Goal: Browse casually

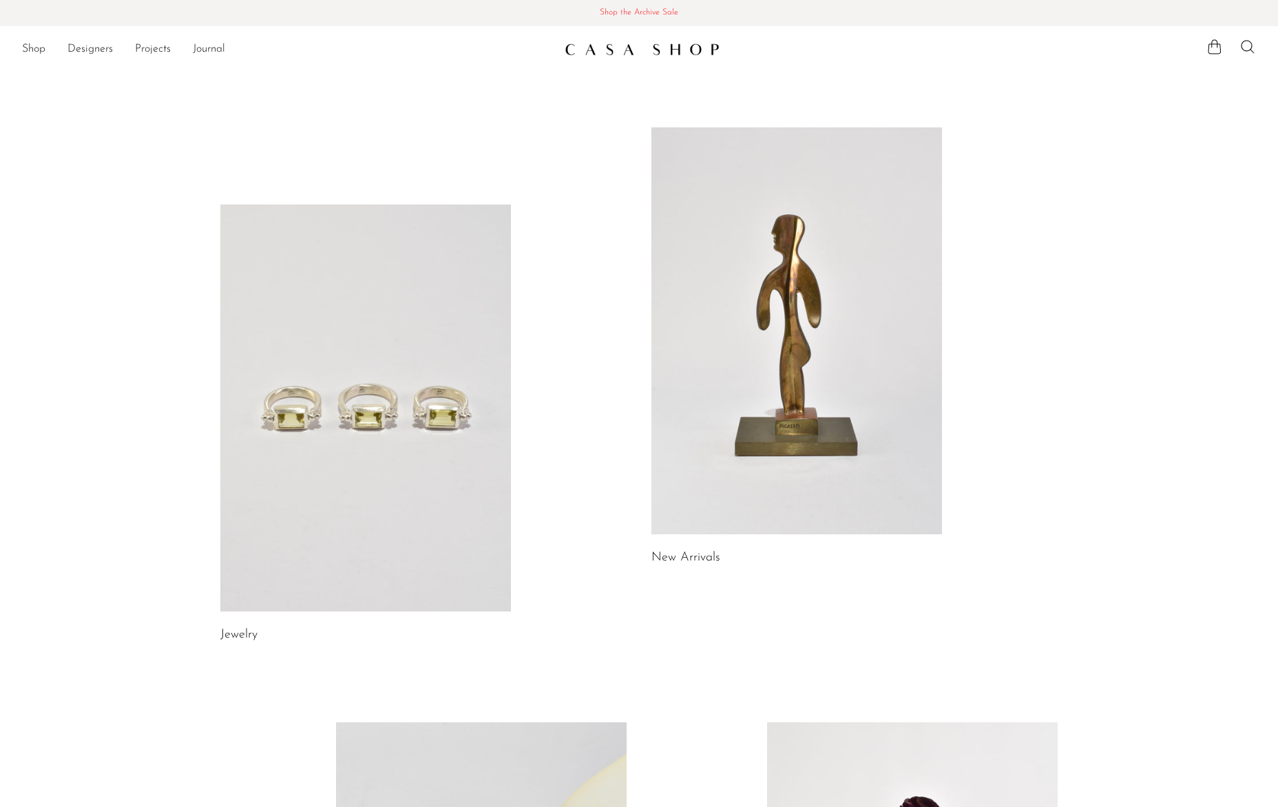
click at [313, 403] on link at bounding box center [365, 408] width 291 height 407
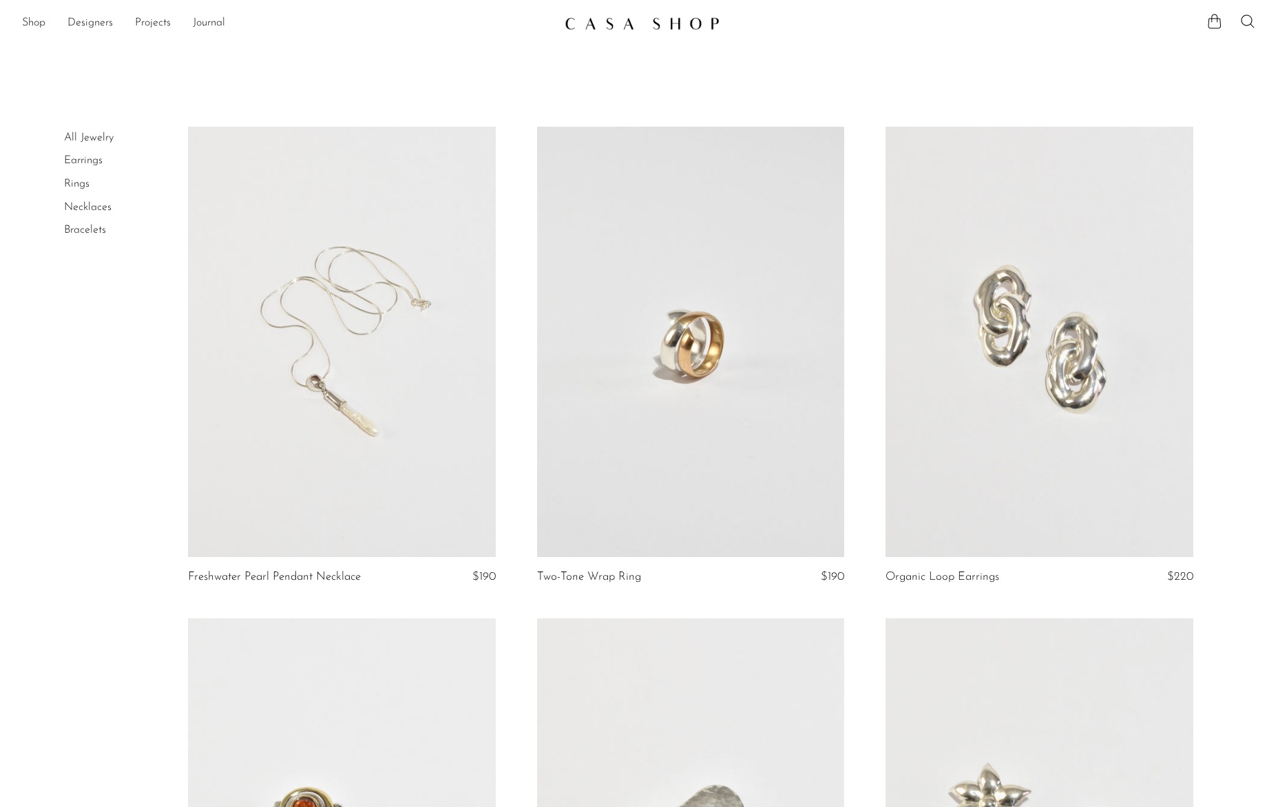
click at [72, 203] on link "Necklaces" at bounding box center [88, 207] width 48 height 11
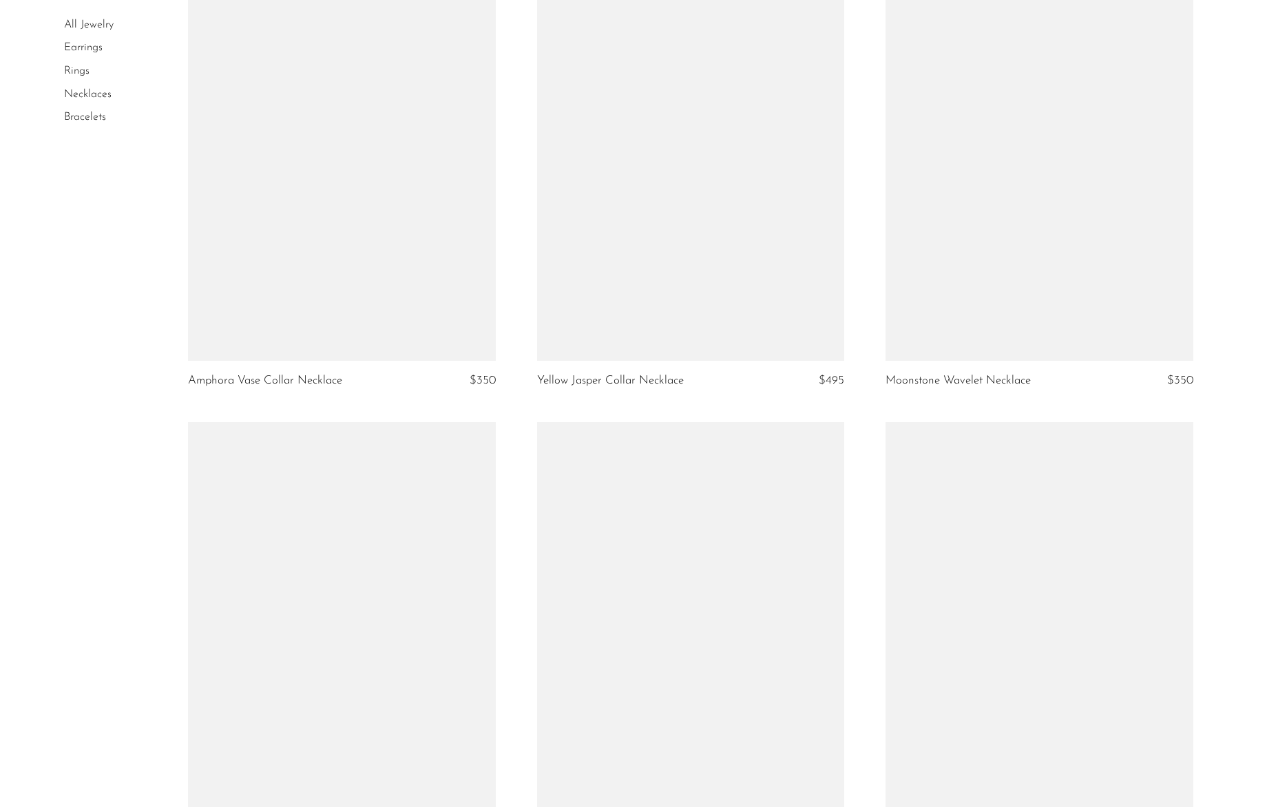
scroll to position [5567, 0]
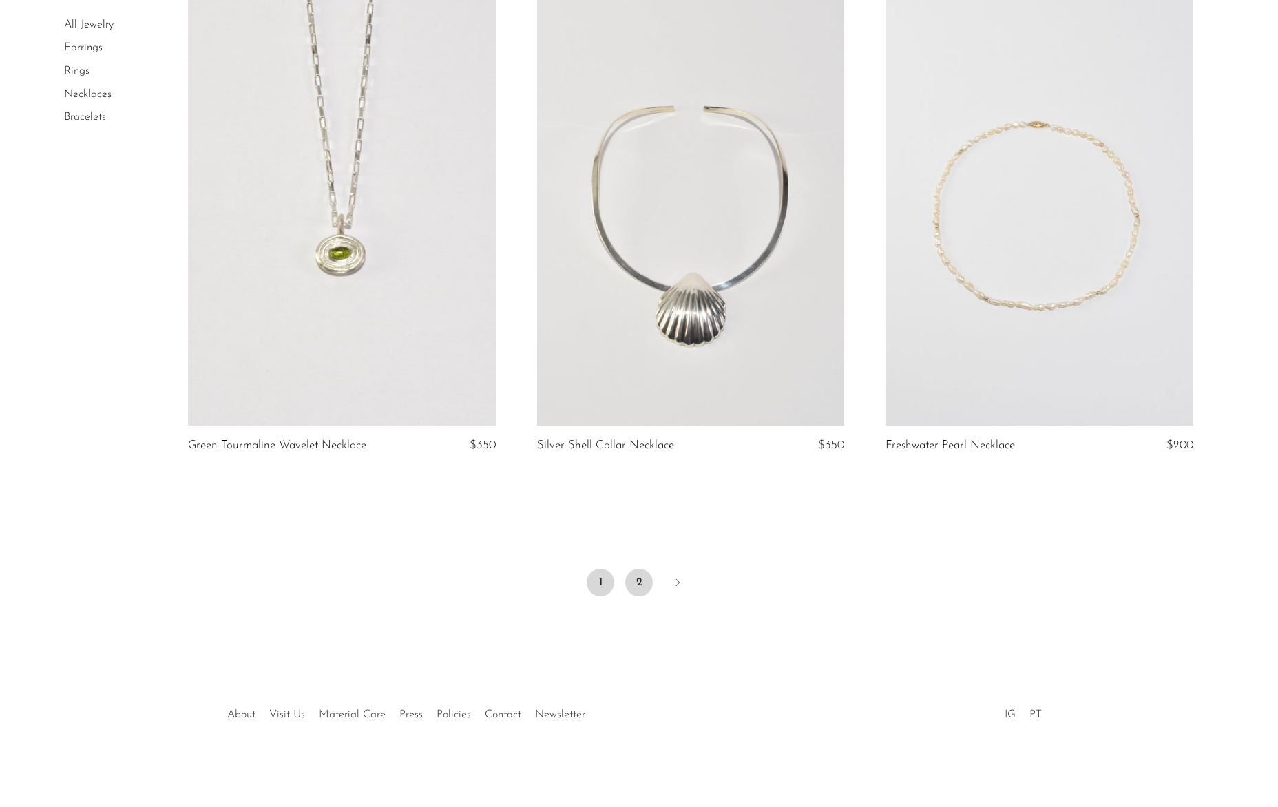
click at [636, 585] on link "2" at bounding box center [639, 583] width 28 height 28
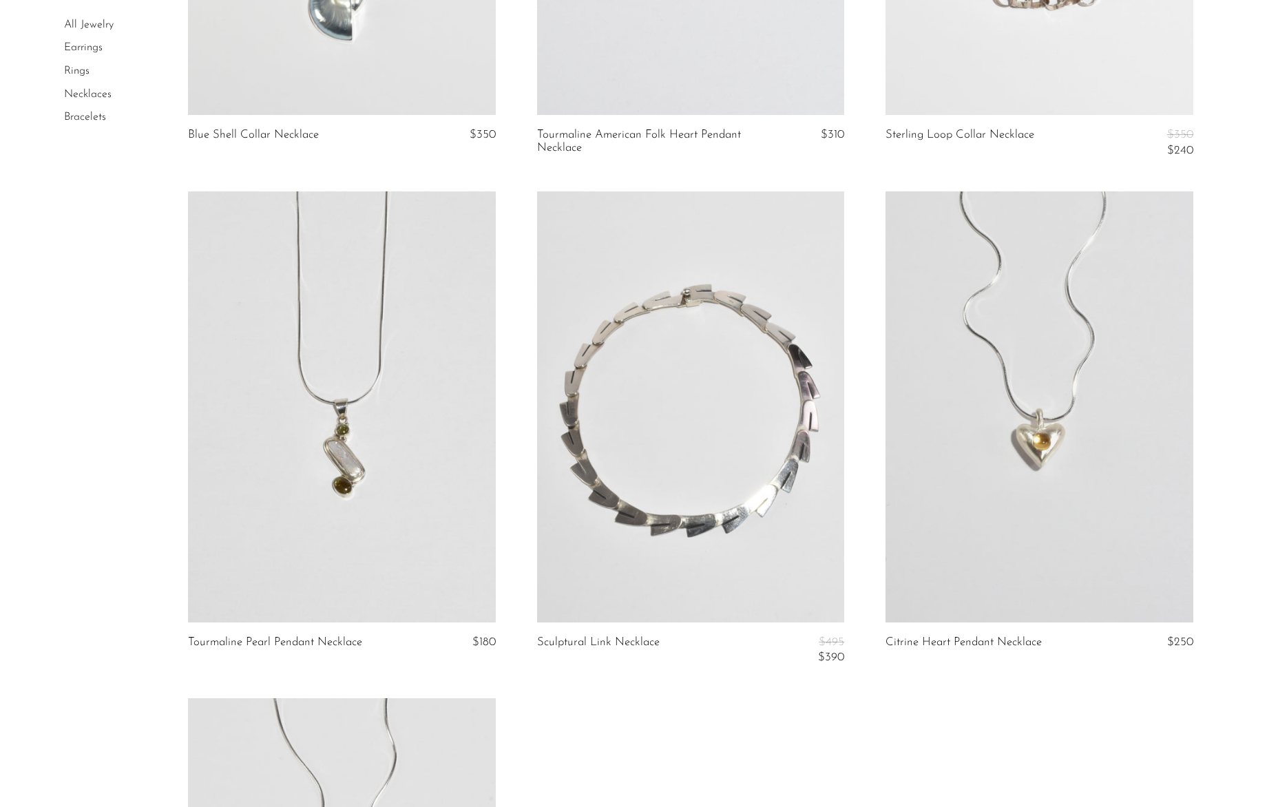
scroll to position [20, 0]
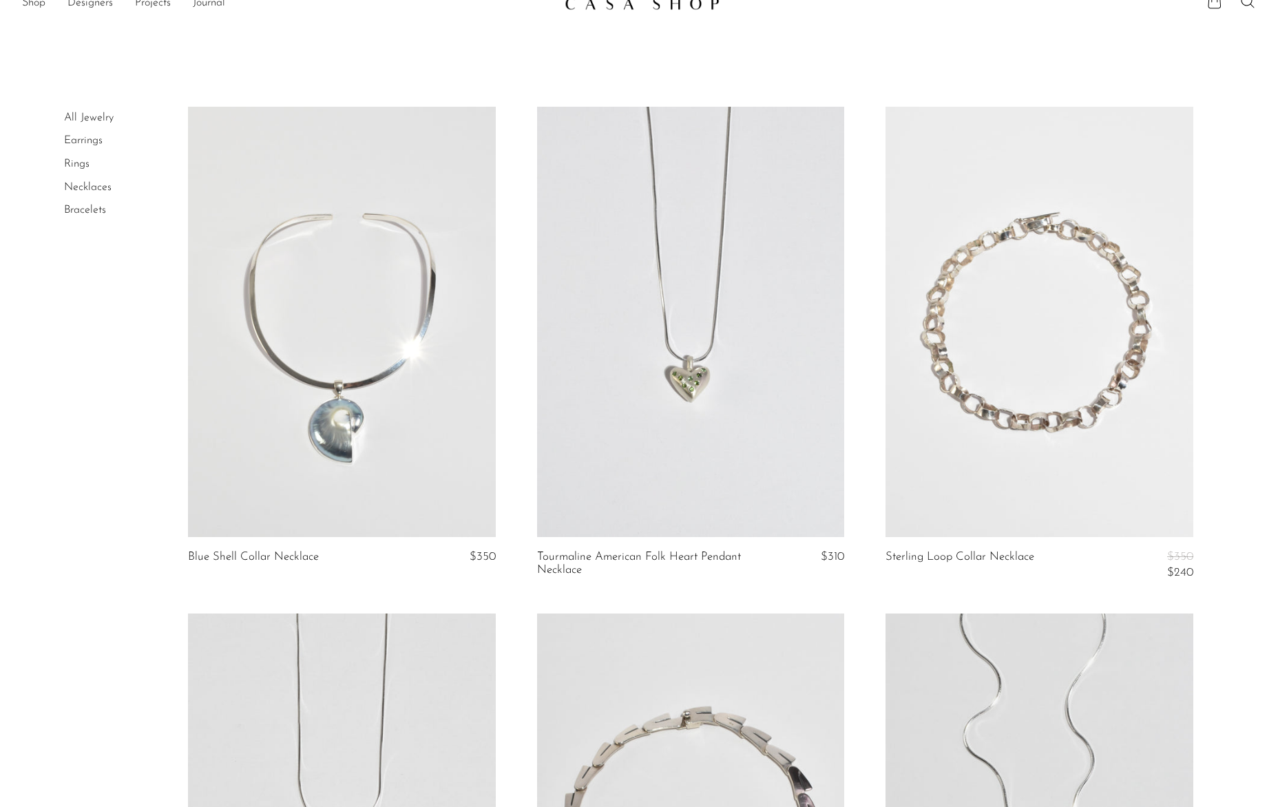
click at [85, 165] on link "Rings" at bounding box center [76, 163] width 25 height 11
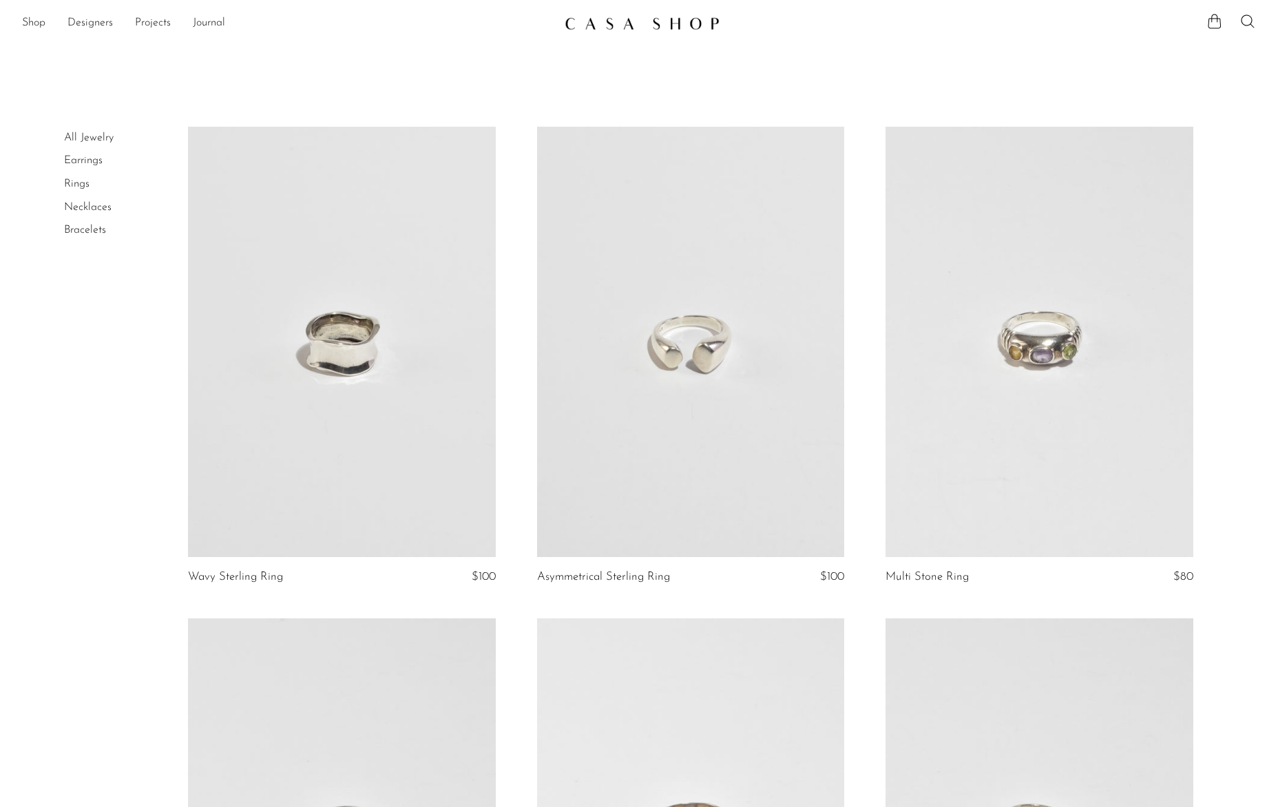
click at [85, 160] on link "Earrings" at bounding box center [83, 160] width 39 height 11
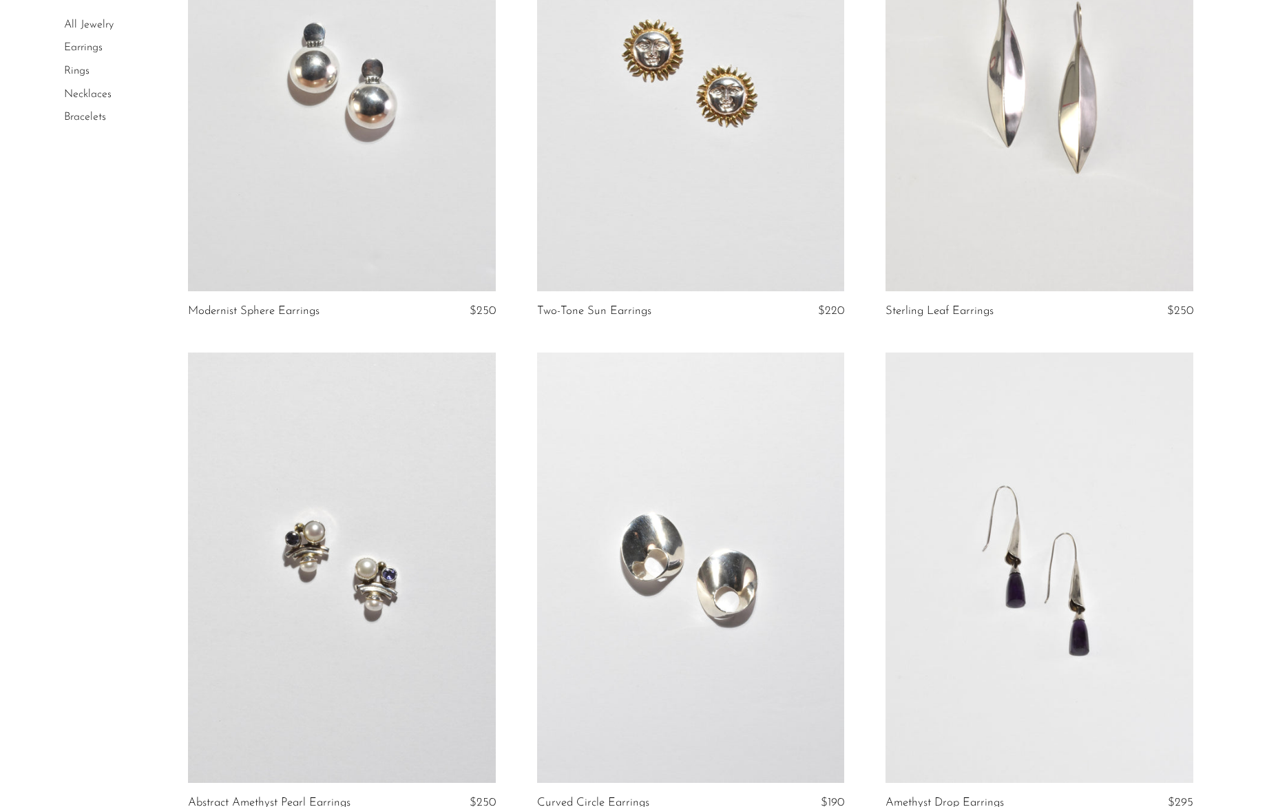
scroll to position [5463, 0]
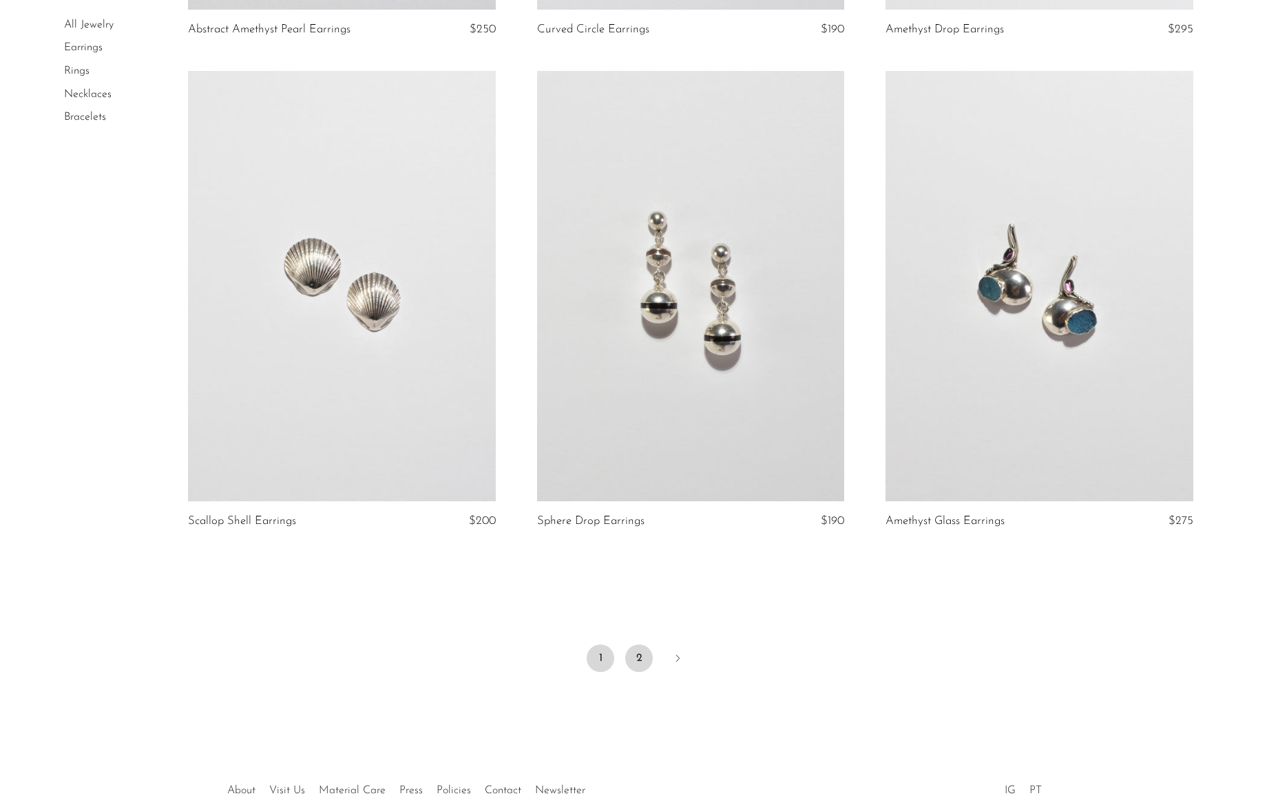
click at [635, 658] on link "2" at bounding box center [639, 659] width 28 height 28
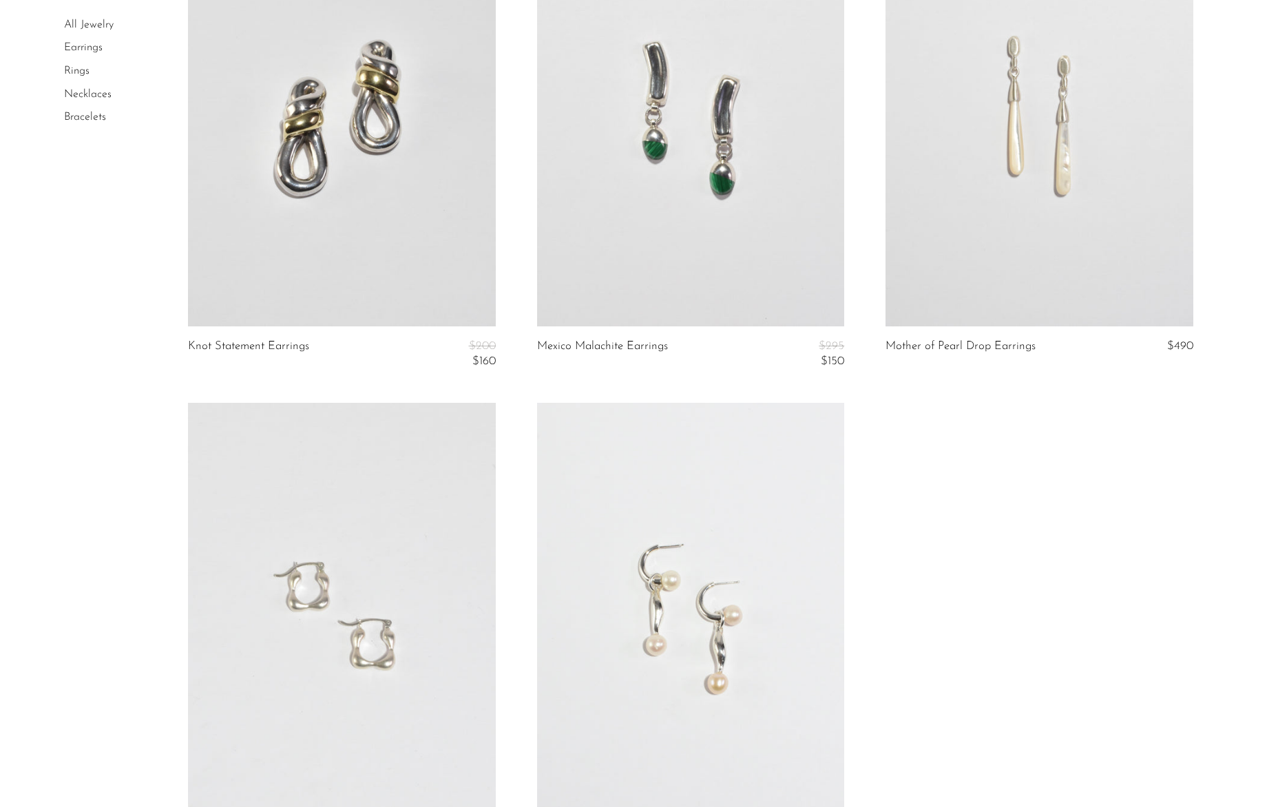
scroll to position [4311, 0]
